Goal: Contribute content: Add original content to the website for others to see

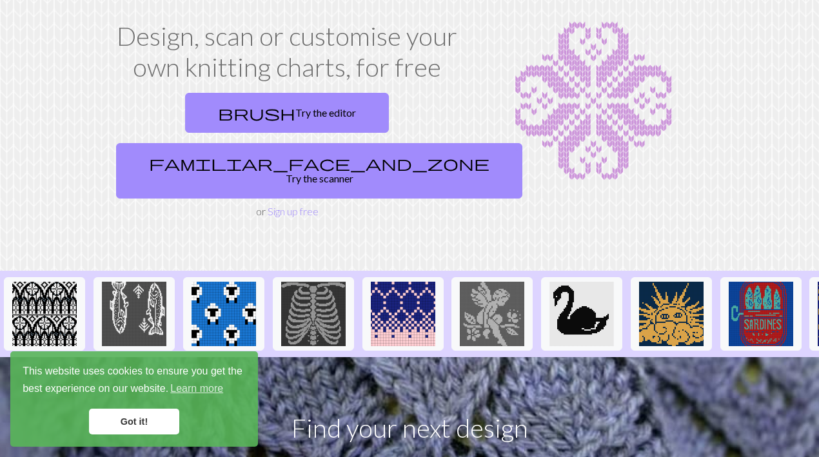
scroll to position [71, 0]
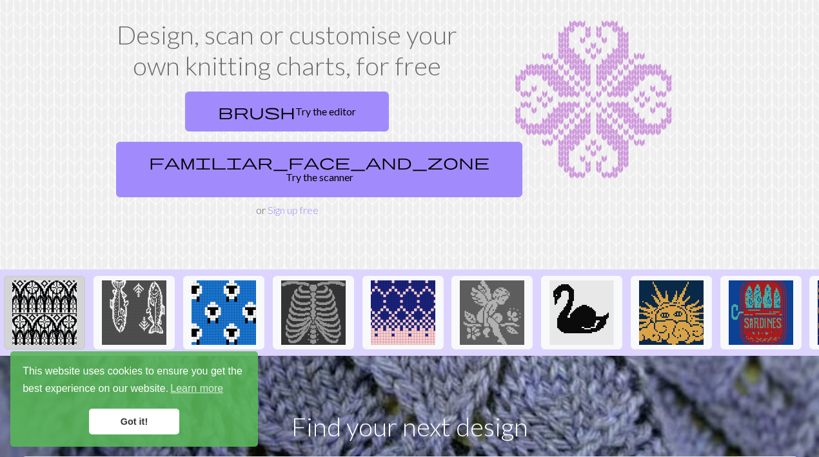
click at [69, 280] on img at bounding box center [44, 312] width 64 height 64
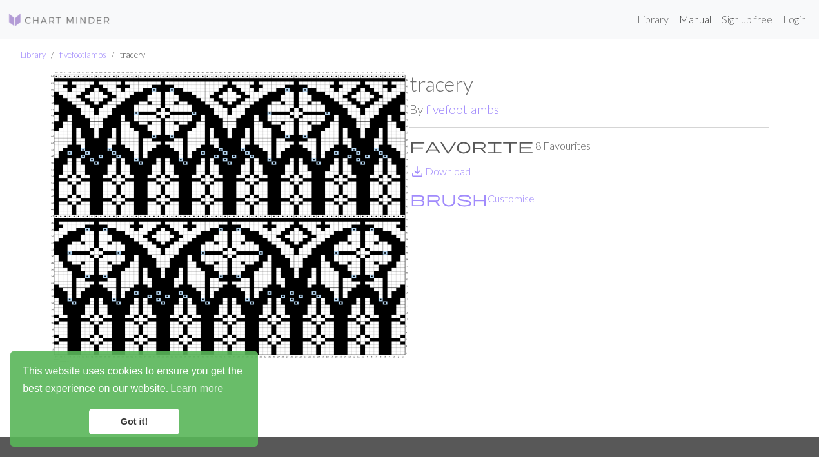
click at [684, 19] on link "Manual" at bounding box center [695, 19] width 43 height 26
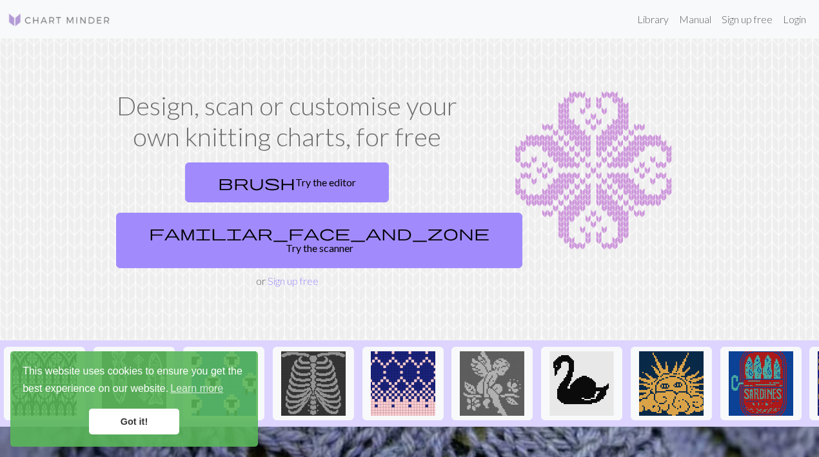
click at [150, 430] on link "Got it!" at bounding box center [134, 422] width 90 height 26
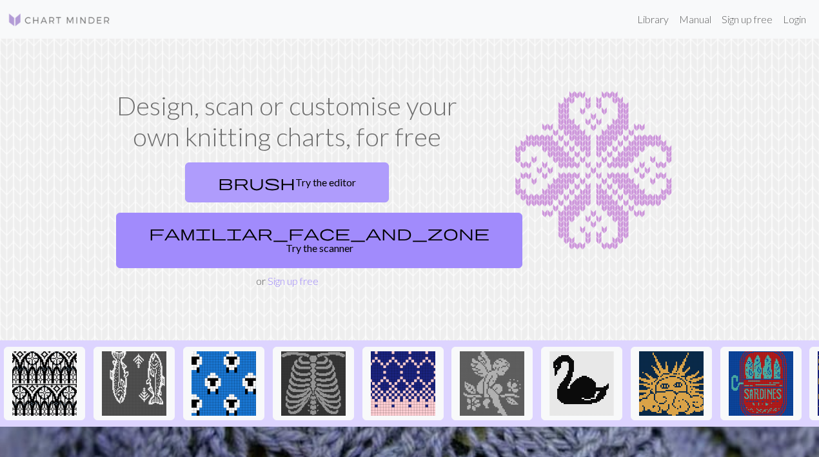
click at [235, 173] on link "brush Try the editor" at bounding box center [287, 182] width 204 height 40
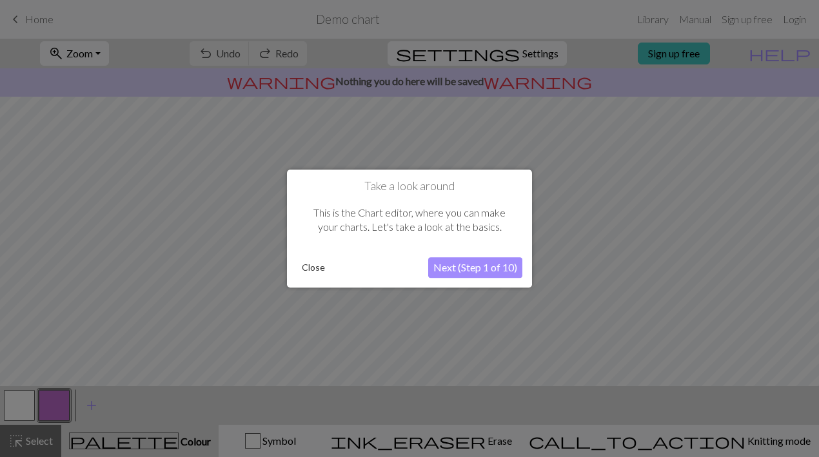
click at [309, 275] on button "Close" at bounding box center [314, 267] width 34 height 19
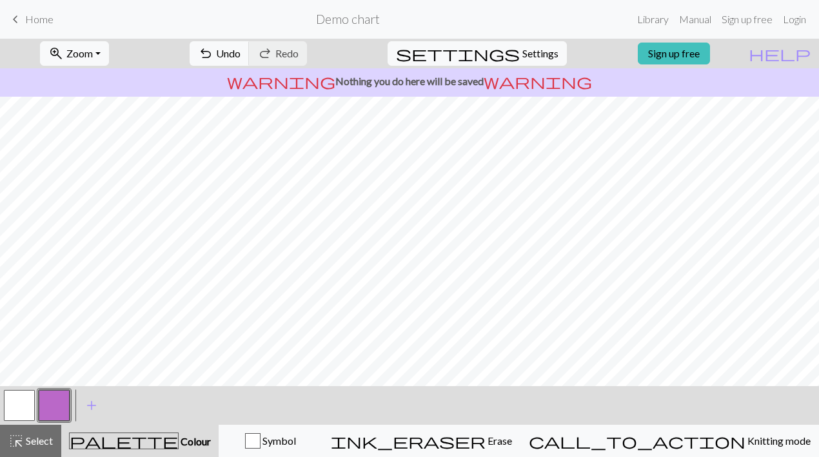
click at [10, 411] on button "button" at bounding box center [19, 405] width 31 height 31
click at [64, 416] on button "button" at bounding box center [54, 405] width 31 height 31
click at [47, 17] on span "Home" at bounding box center [39, 19] width 28 height 12
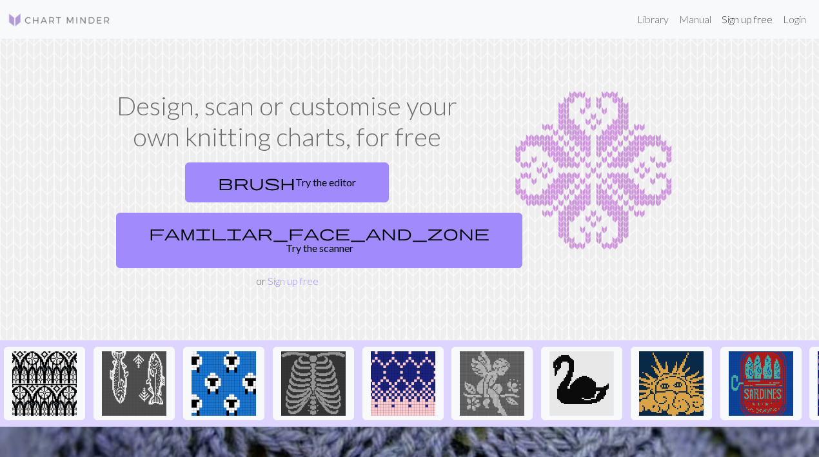
click at [739, 12] on link "Sign up free" at bounding box center [746, 19] width 61 height 26
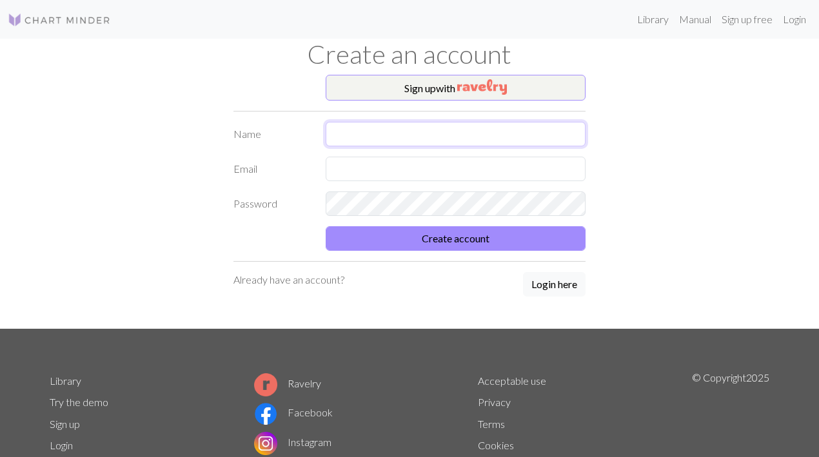
click at [491, 135] on input "text" at bounding box center [456, 134] width 260 height 24
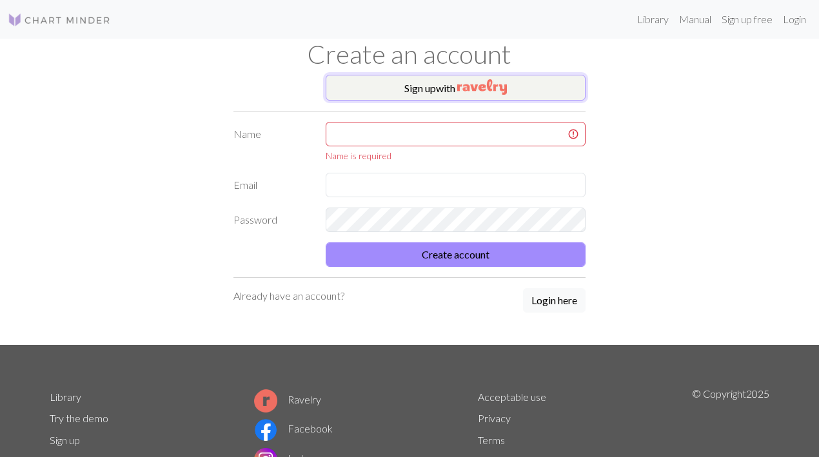
click at [494, 85] on img "button" at bounding box center [482, 86] width 50 height 15
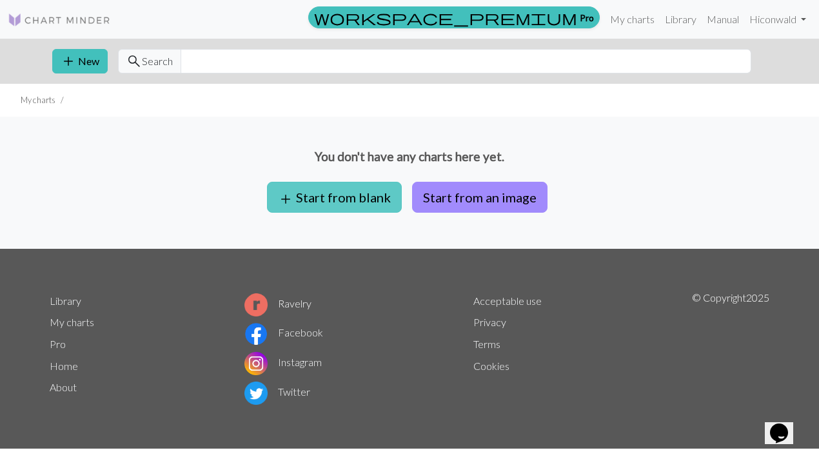
click at [363, 208] on button "add Start from blank" at bounding box center [334, 197] width 135 height 31
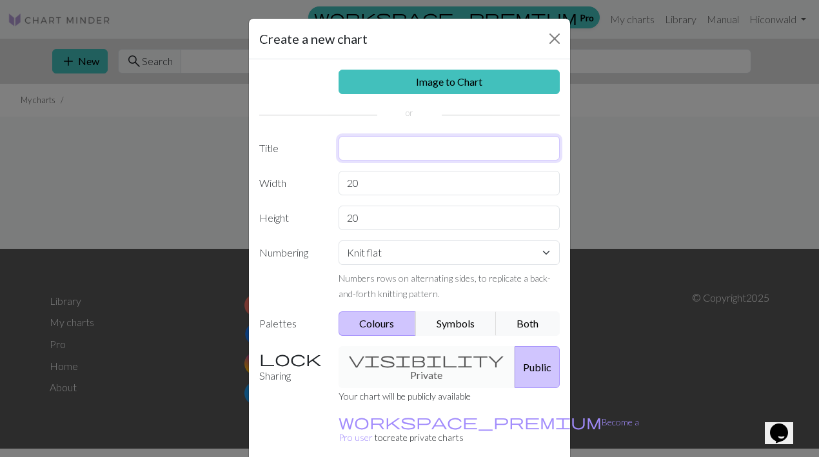
click at [373, 149] on input "text" at bounding box center [449, 148] width 222 height 24
click at [361, 188] on input "20" at bounding box center [449, 183] width 222 height 24
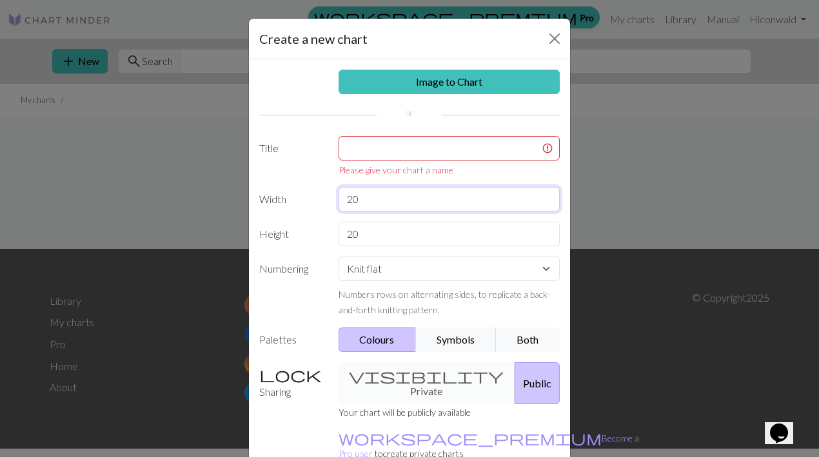
click at [369, 202] on input "20" at bounding box center [449, 199] width 222 height 24
type input "92"
click at [371, 231] on input "20" at bounding box center [449, 234] width 222 height 24
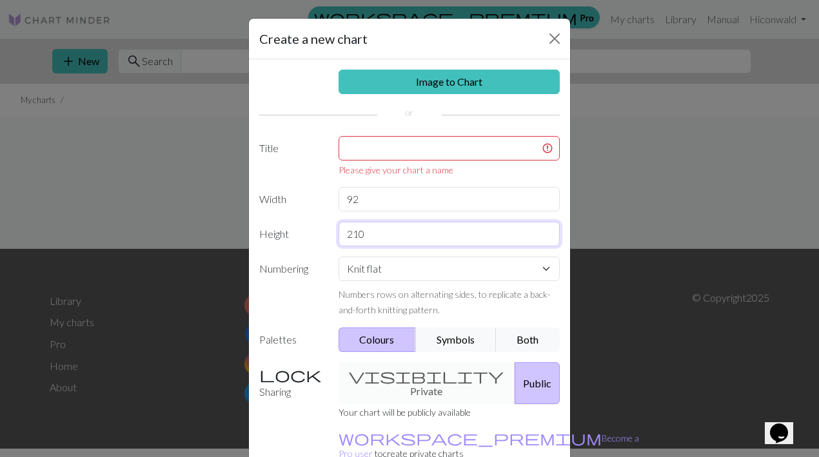
type input "210"
click at [362, 146] on input "text" at bounding box center [449, 148] width 222 height 24
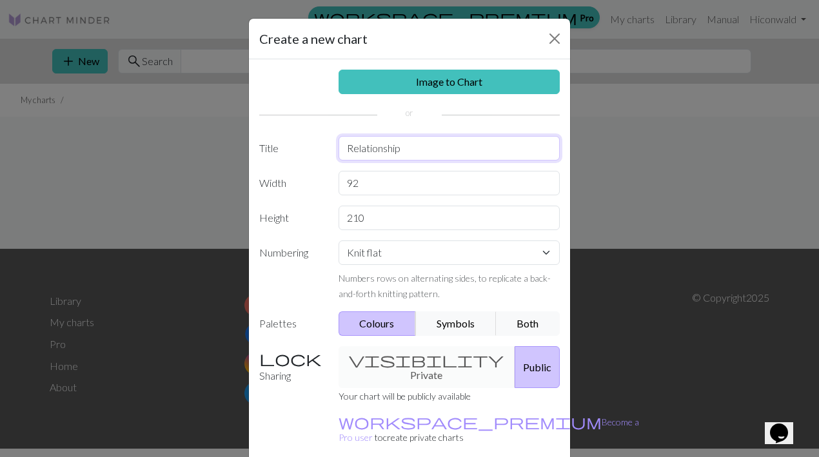
type input "Relationship"
click at [398, 253] on select "Knit flat Knit in the round Lace knitting Cross stitch" at bounding box center [449, 252] width 222 height 24
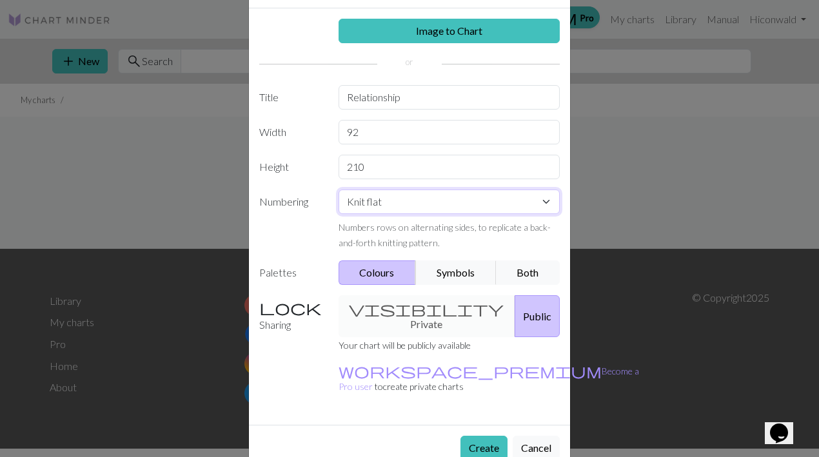
scroll to position [52, 0]
click at [422, 315] on div "visibility Private Public" at bounding box center [449, 316] width 237 height 42
click at [514, 309] on button "Public" at bounding box center [536, 316] width 45 height 42
click at [405, 311] on div "visibility Private Public" at bounding box center [449, 316] width 237 height 42
click at [474, 435] on button "Create" at bounding box center [483, 447] width 47 height 24
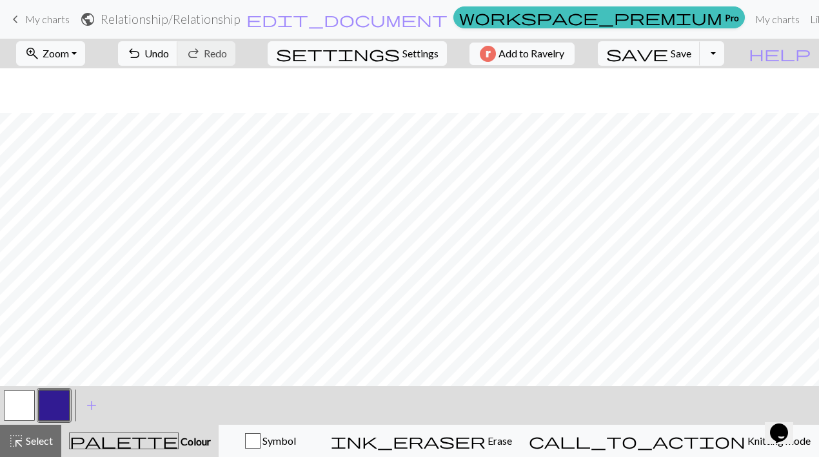
scroll to position [2447, 0]
